Goal: Find specific page/section: Find specific page/section

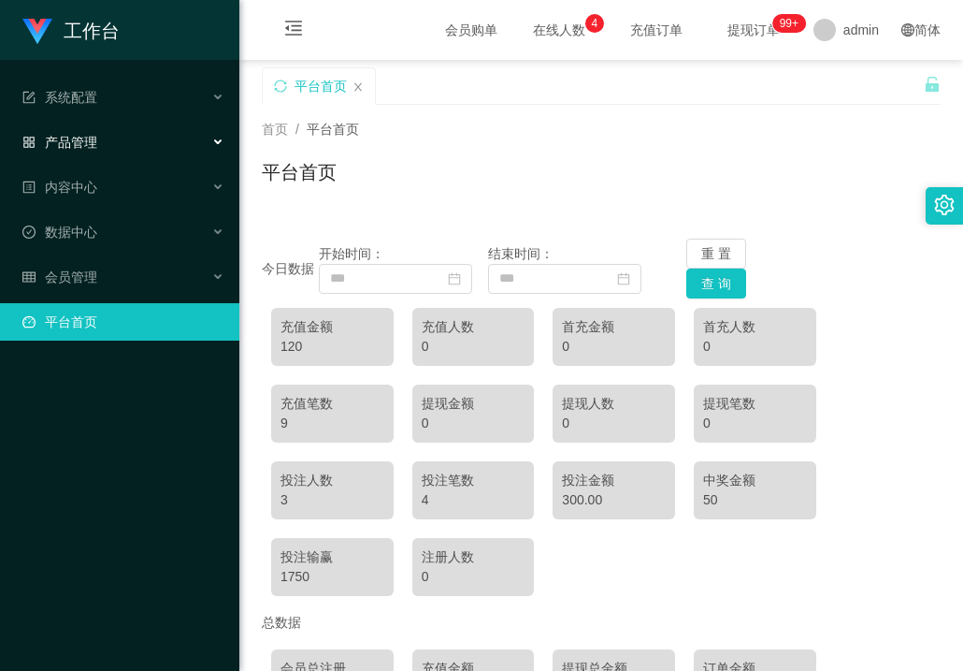
click at [90, 141] on span "产品管理" at bounding box center [59, 142] width 75 height 15
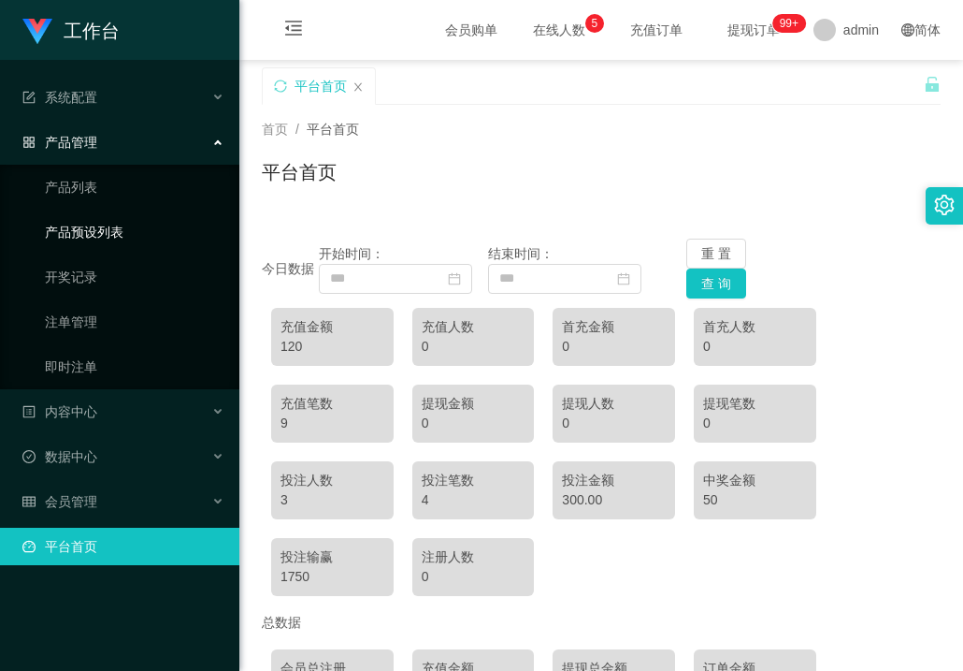
drag, startPoint x: 92, startPoint y: 233, endPoint x: 179, endPoint y: 230, distance: 87.0
click at [92, 231] on link "产品预设列表" at bounding box center [135, 231] width 180 height 37
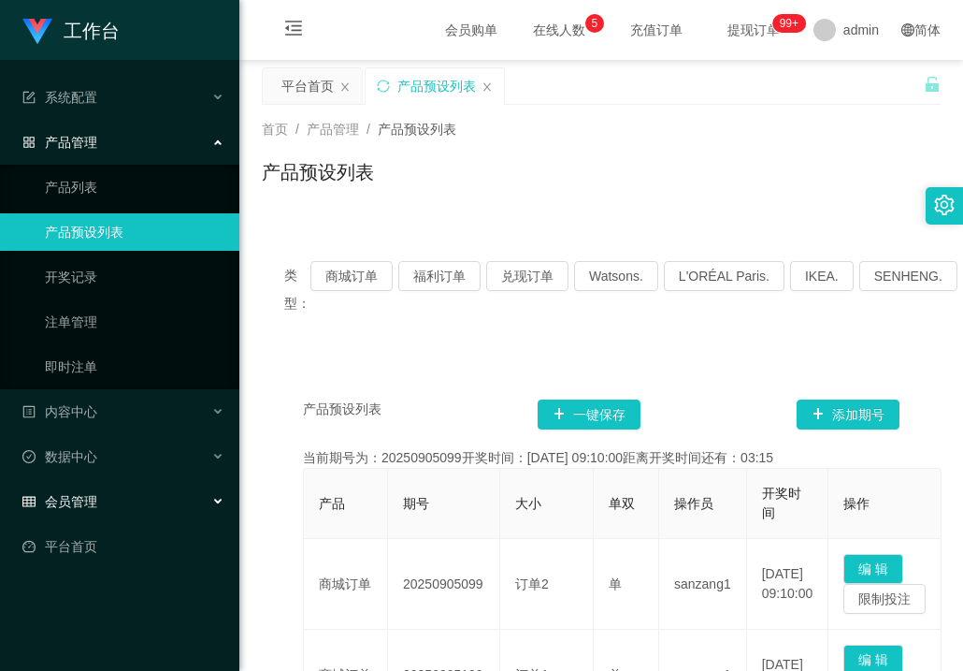
click at [61, 504] on span "会员管理" at bounding box center [59, 501] width 75 height 15
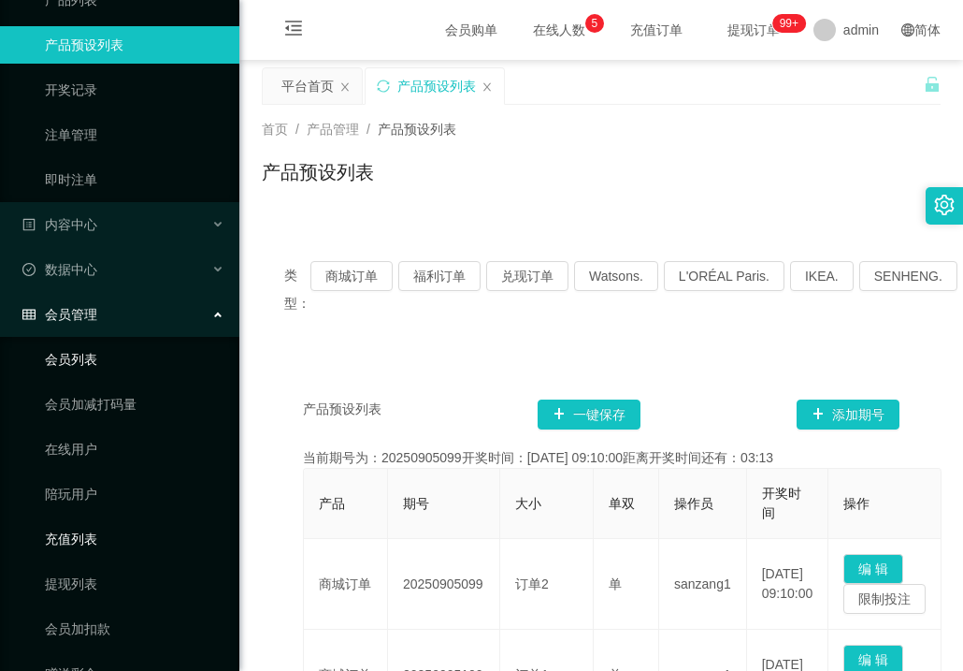
scroll to position [272, 0]
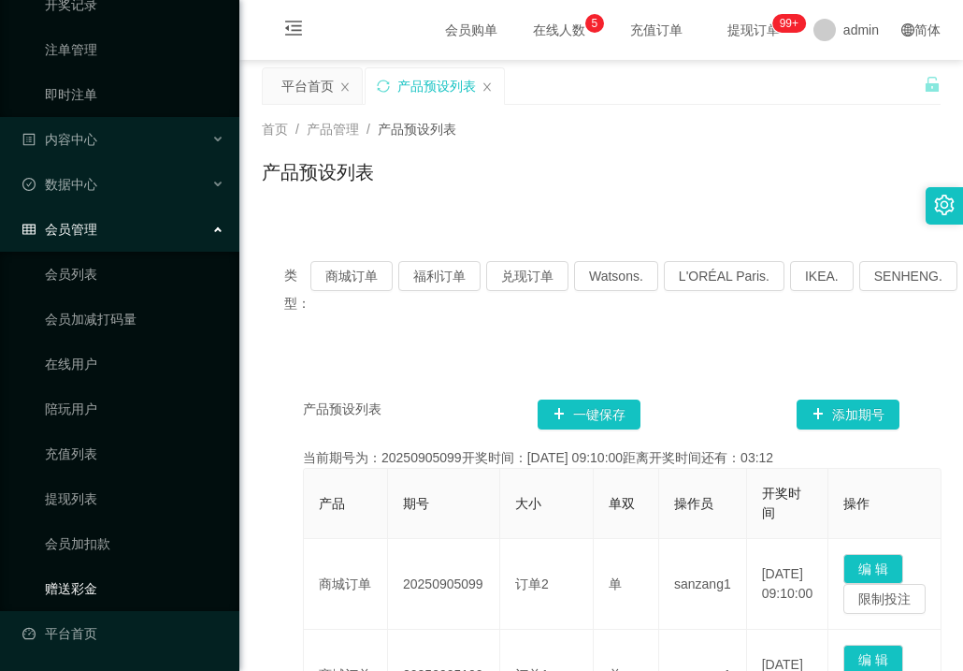
click at [70, 581] on link "赠送彩金" at bounding box center [135, 588] width 180 height 37
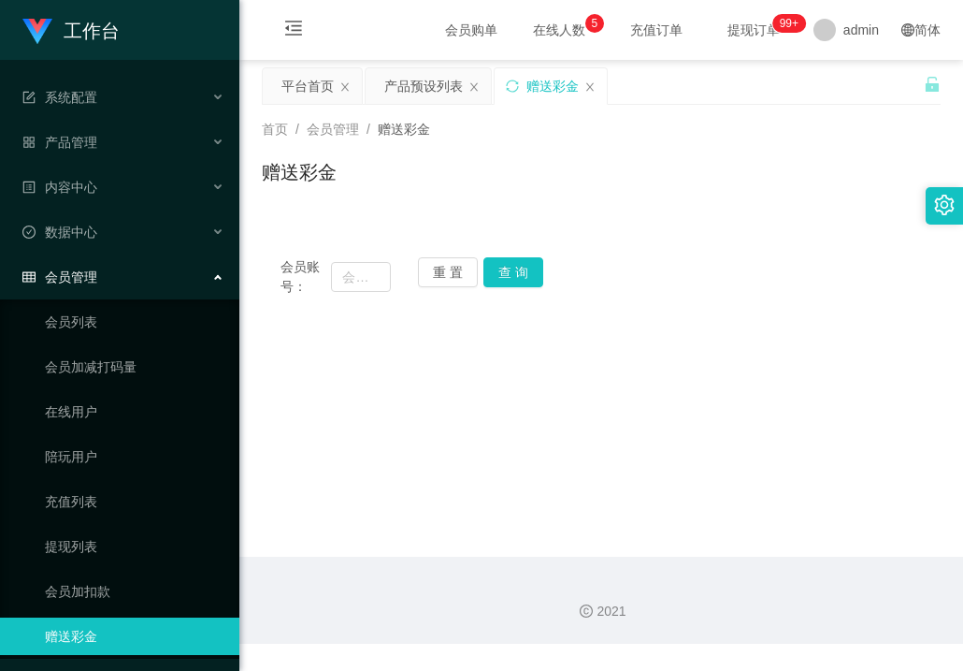
click at [80, 280] on span "会员管理" at bounding box center [59, 276] width 75 height 15
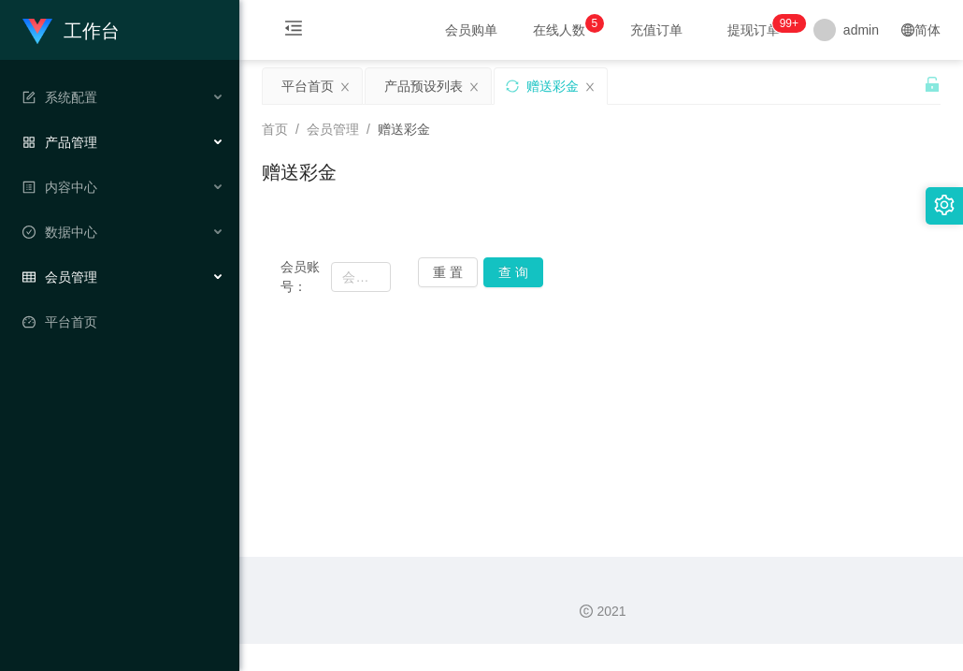
click at [87, 137] on span "产品管理" at bounding box center [59, 142] width 75 height 15
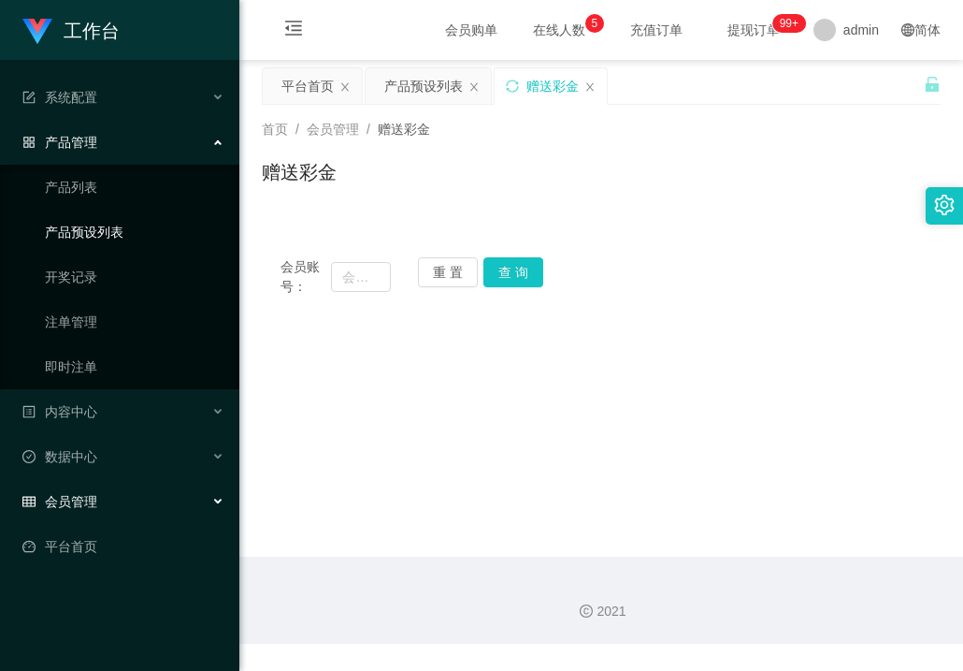
click at [66, 221] on link "产品预设列表" at bounding box center [135, 231] width 180 height 37
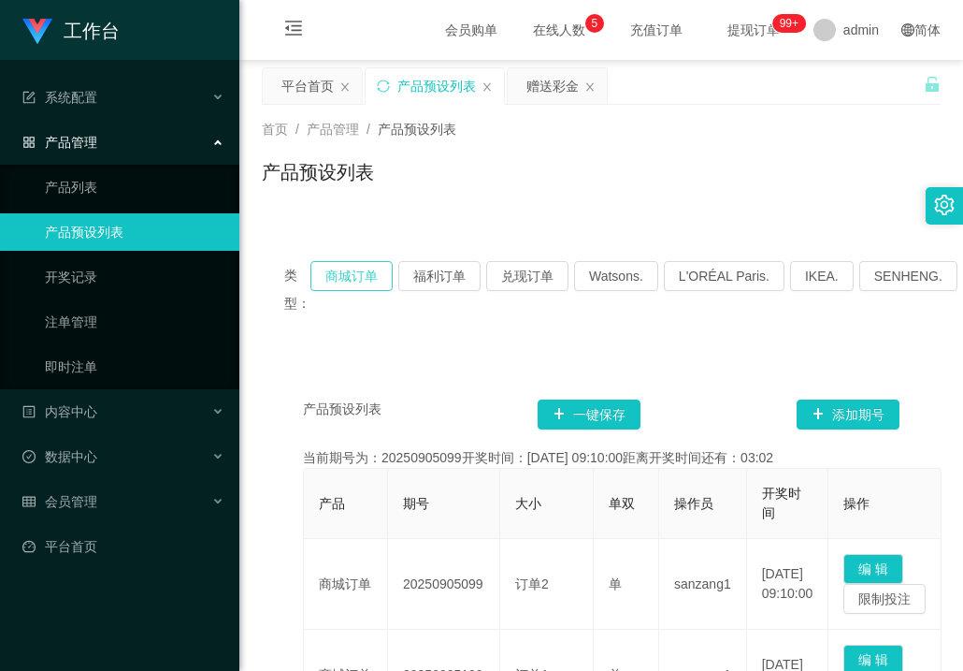
click at [352, 278] on button "商城订单" at bounding box center [352, 276] width 82 height 30
